Goal: Navigation & Orientation: Find specific page/section

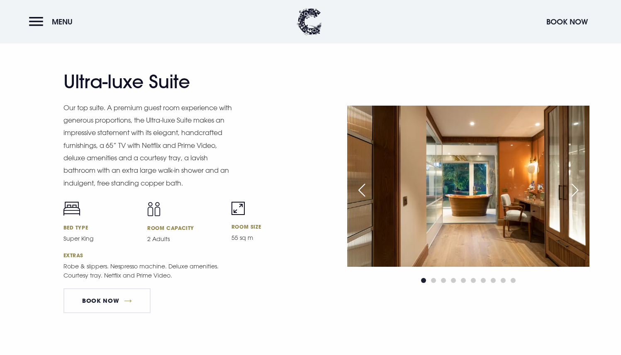
scroll to position [1093, 0]
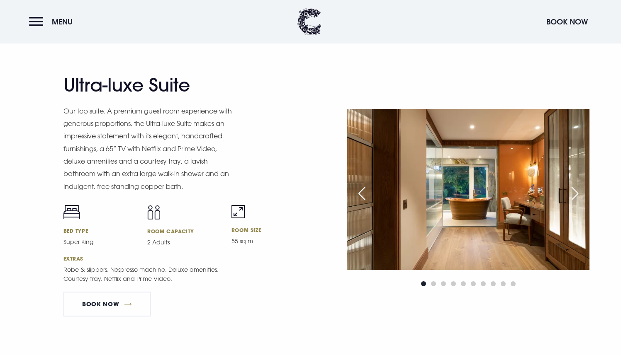
click at [571, 195] on div "Next slide" at bounding box center [574, 193] width 21 height 18
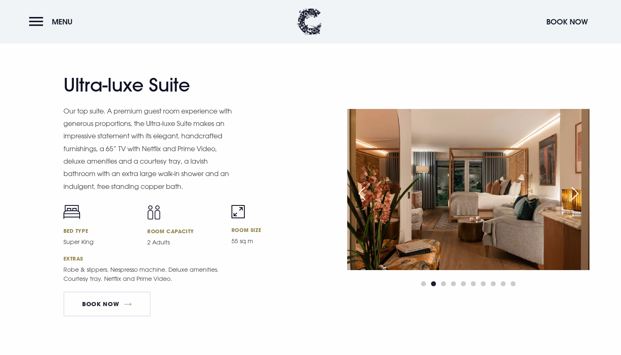
click at [571, 195] on div "Next slide" at bounding box center [574, 193] width 21 height 18
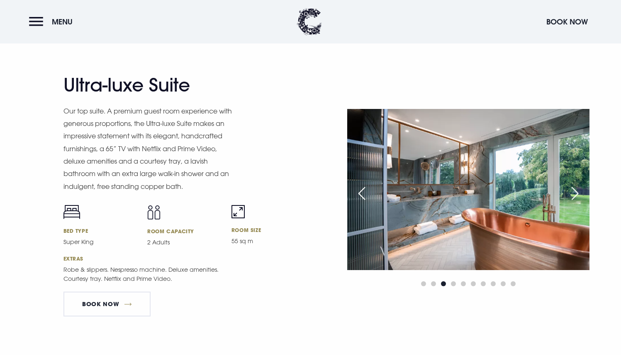
click at [571, 195] on div "Next slide" at bounding box center [574, 193] width 21 height 18
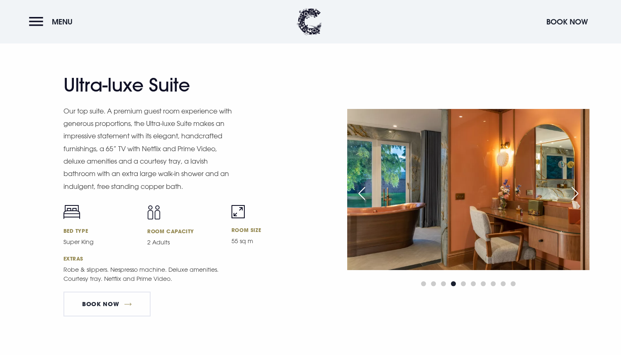
click at [571, 195] on div "Next slide" at bounding box center [574, 193] width 21 height 18
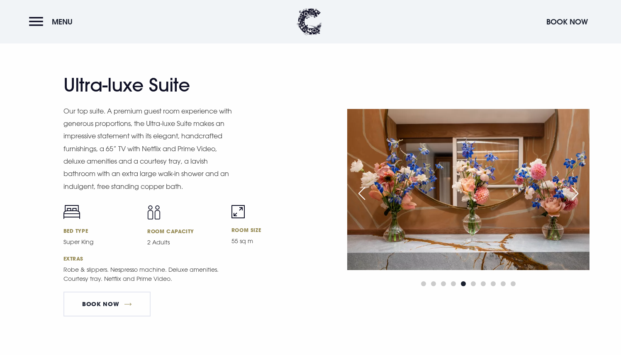
click at [571, 195] on div "Next slide" at bounding box center [574, 193] width 21 height 18
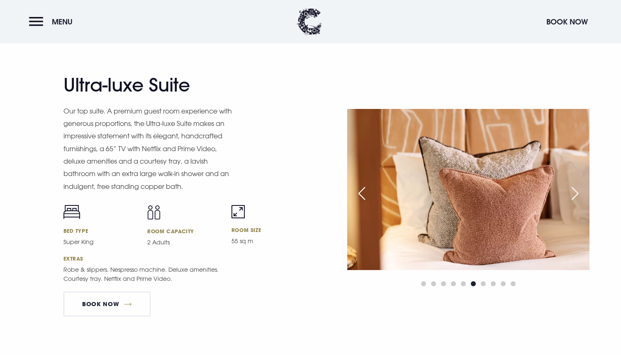
click at [571, 195] on div "Next slide" at bounding box center [574, 193] width 21 height 18
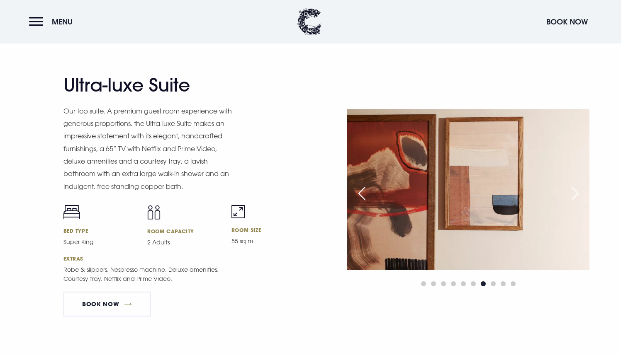
click at [571, 195] on div "Next slide" at bounding box center [574, 193] width 21 height 18
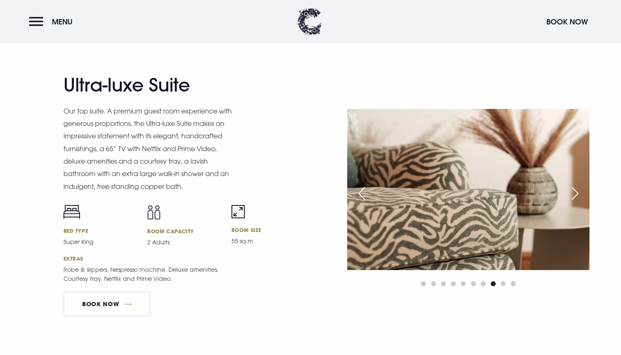
click at [571, 195] on div "Next slide" at bounding box center [574, 193] width 21 height 18
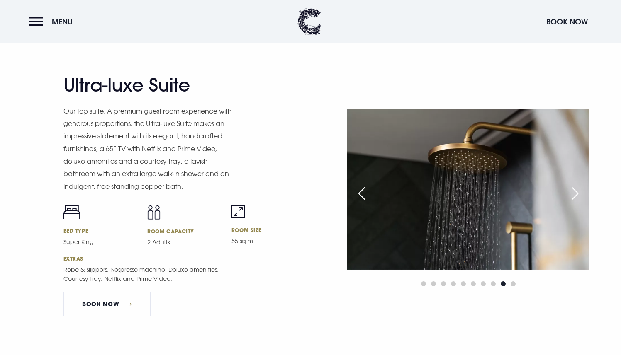
click at [571, 195] on div "Next slide" at bounding box center [574, 193] width 21 height 18
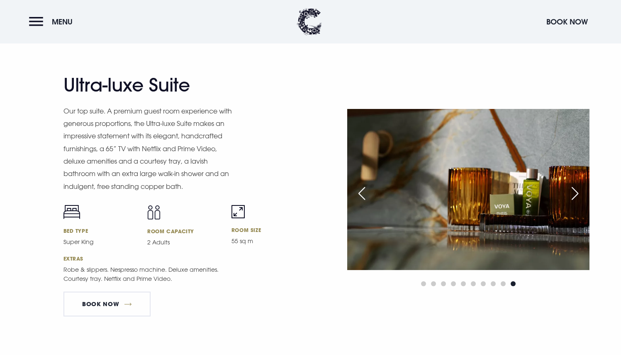
click at [571, 195] on div "Next slide" at bounding box center [574, 193] width 21 height 18
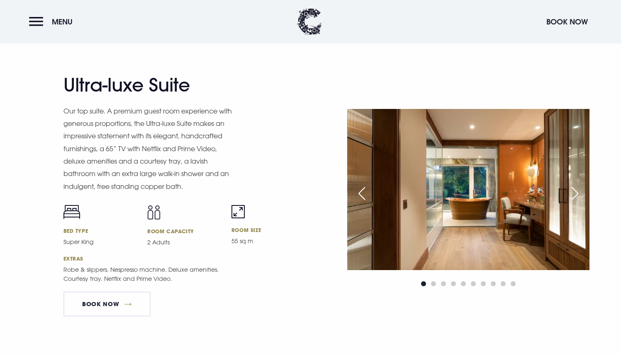
click at [571, 195] on div "Next slide" at bounding box center [574, 193] width 21 height 18
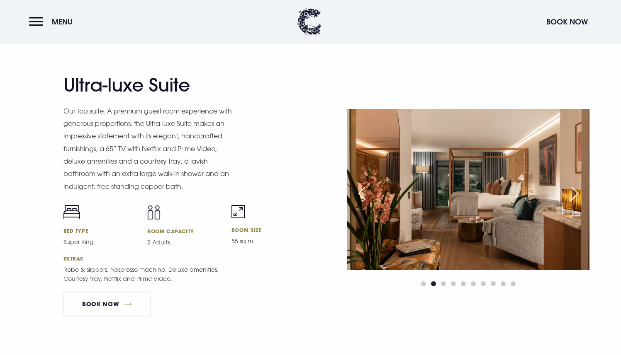
click at [571, 195] on div "Next slide" at bounding box center [574, 193] width 21 height 18
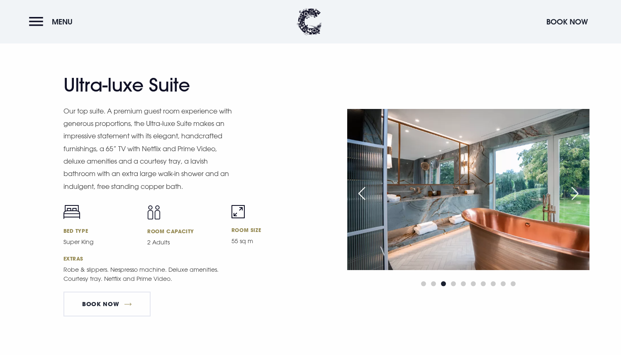
click at [571, 195] on div "Next slide" at bounding box center [574, 193] width 21 height 18
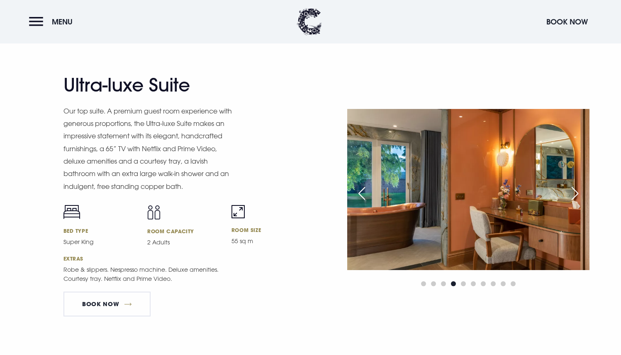
click at [571, 195] on div "Next slide" at bounding box center [574, 193] width 21 height 18
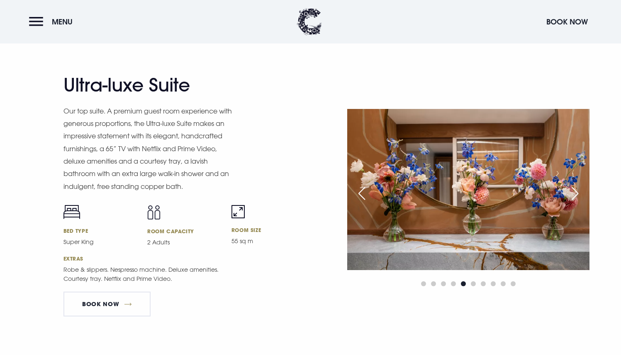
click at [571, 195] on div "Next slide" at bounding box center [574, 193] width 21 height 18
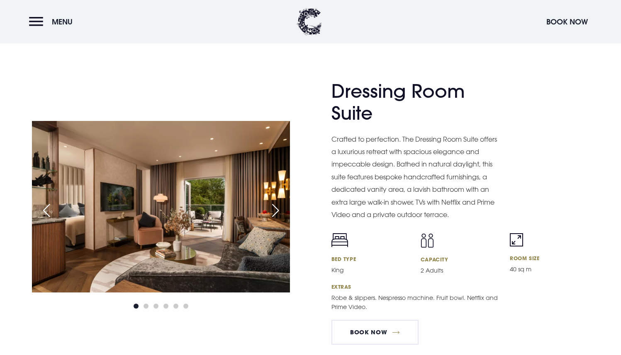
scroll to position [1383, 0]
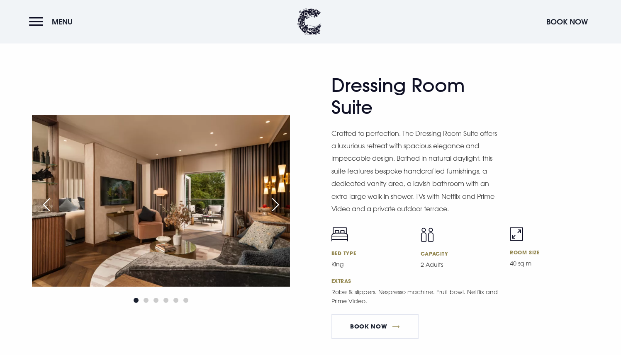
click at [276, 200] on div "Next slide" at bounding box center [275, 205] width 21 height 18
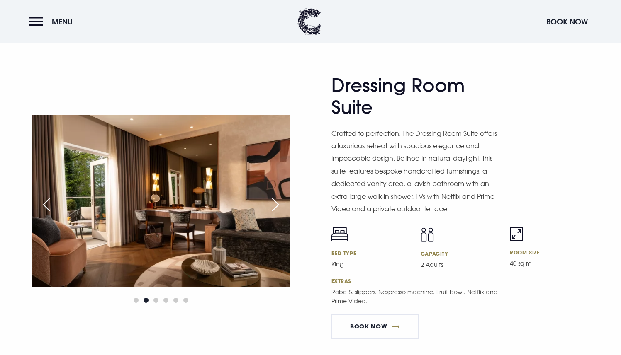
click at [276, 200] on div "Next slide" at bounding box center [275, 205] width 21 height 18
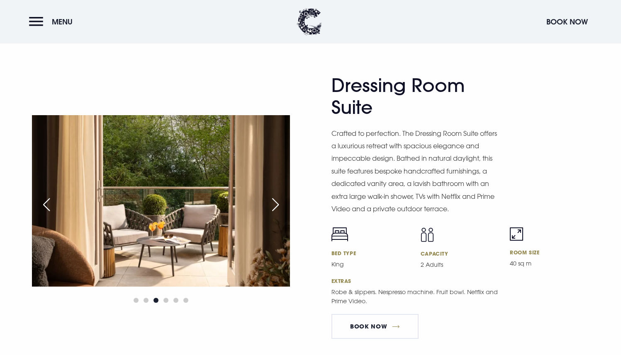
click at [276, 200] on div "Next slide" at bounding box center [275, 205] width 21 height 18
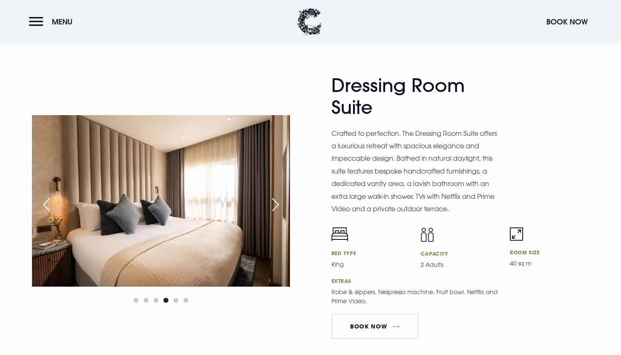
click at [276, 200] on div "Next slide" at bounding box center [275, 205] width 21 height 18
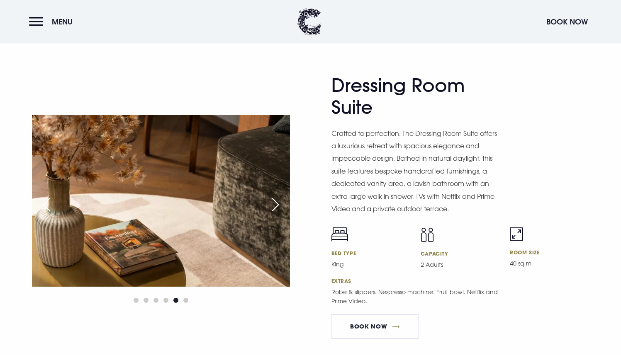
click at [276, 200] on div "Next slide" at bounding box center [275, 205] width 21 height 18
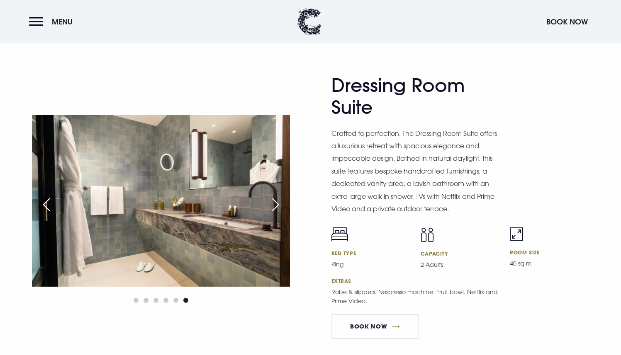
click at [276, 200] on div "Next slide" at bounding box center [275, 205] width 21 height 18
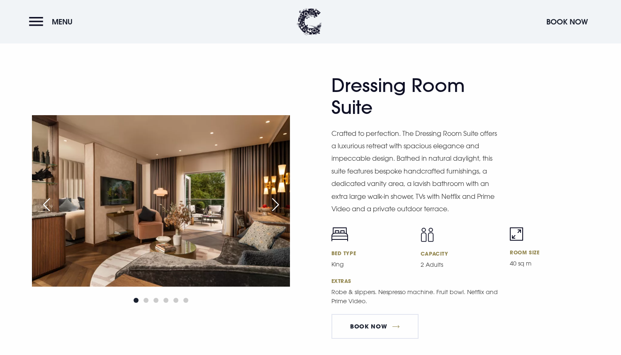
click at [276, 200] on div "Next slide" at bounding box center [275, 205] width 21 height 18
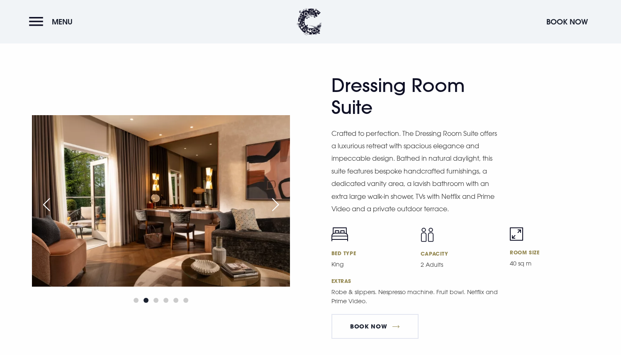
click at [276, 200] on div "Next slide" at bounding box center [275, 205] width 21 height 18
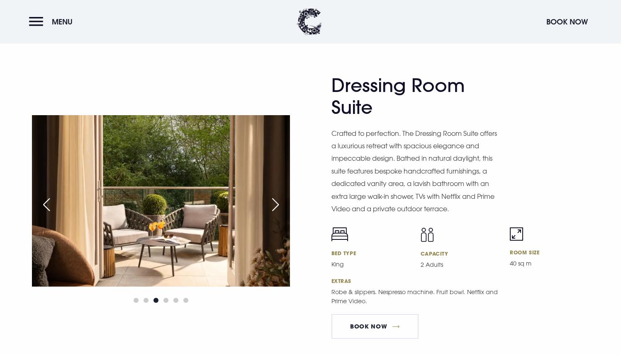
click at [276, 200] on div "Next slide" at bounding box center [275, 205] width 21 height 18
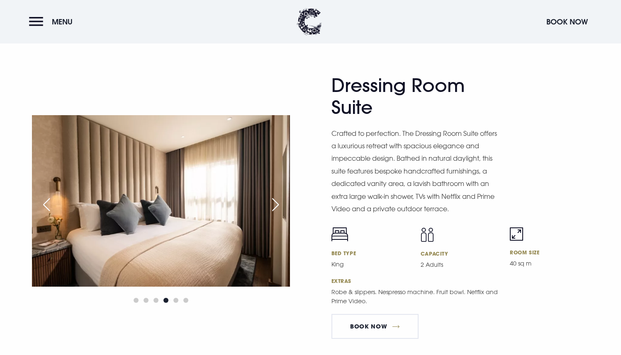
click at [276, 200] on div "Next slide" at bounding box center [275, 205] width 21 height 18
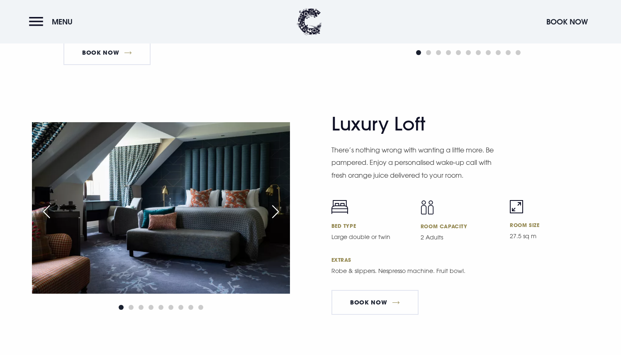
scroll to position [1926, 0]
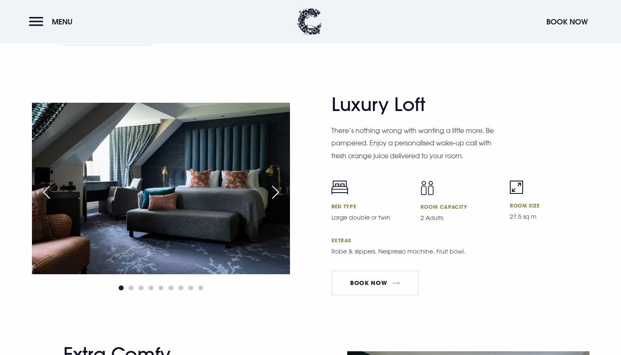
click at [279, 191] on div "Next slide" at bounding box center [275, 192] width 21 height 18
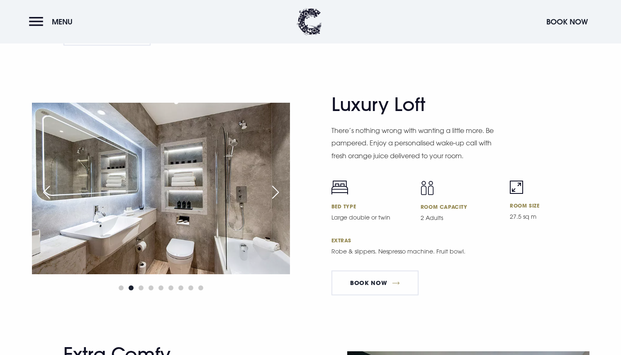
click at [279, 191] on div "Next slide" at bounding box center [275, 192] width 21 height 18
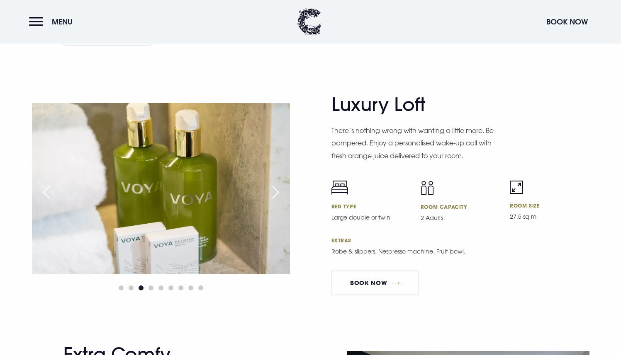
click at [279, 191] on div "Next slide" at bounding box center [275, 192] width 21 height 18
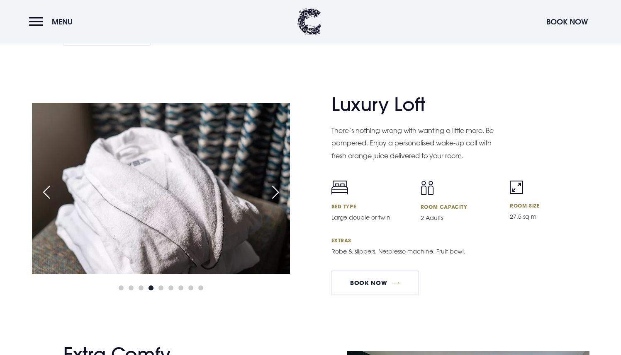
click at [279, 191] on div "Next slide" at bounding box center [275, 192] width 21 height 18
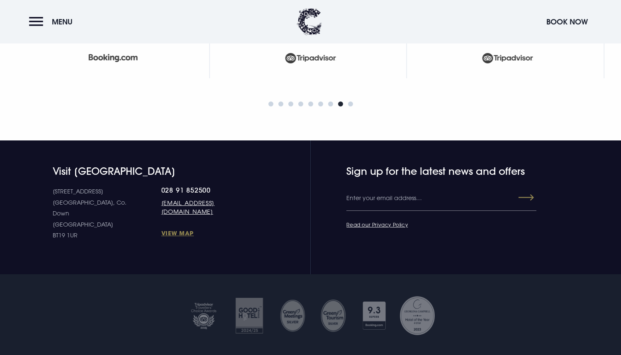
scroll to position [3659, 0]
